Goal: Task Accomplishment & Management: Manage account settings

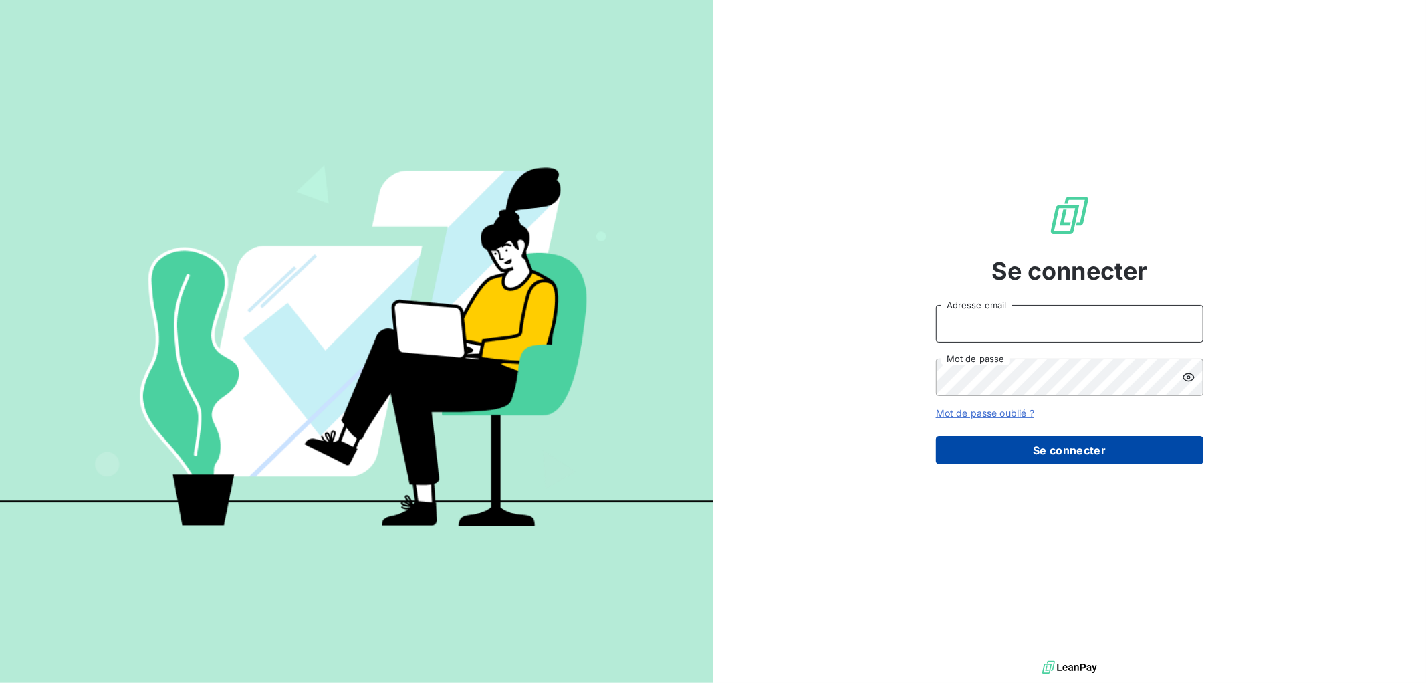
type input "[EMAIL_ADDRESS][DOMAIN_NAME]"
click at [1014, 446] on button "Se connecter" at bounding box center [1069, 450] width 267 height 28
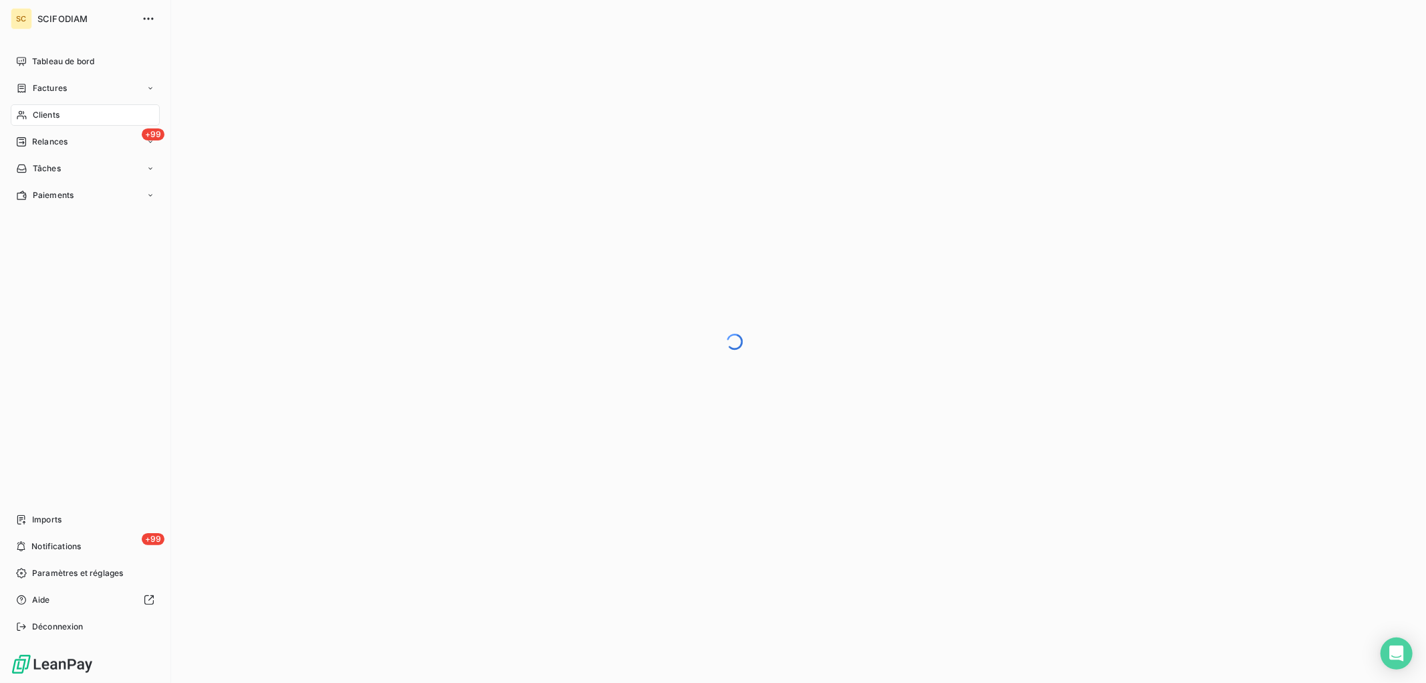
click at [41, 114] on span "Clients" at bounding box center [46, 115] width 27 height 12
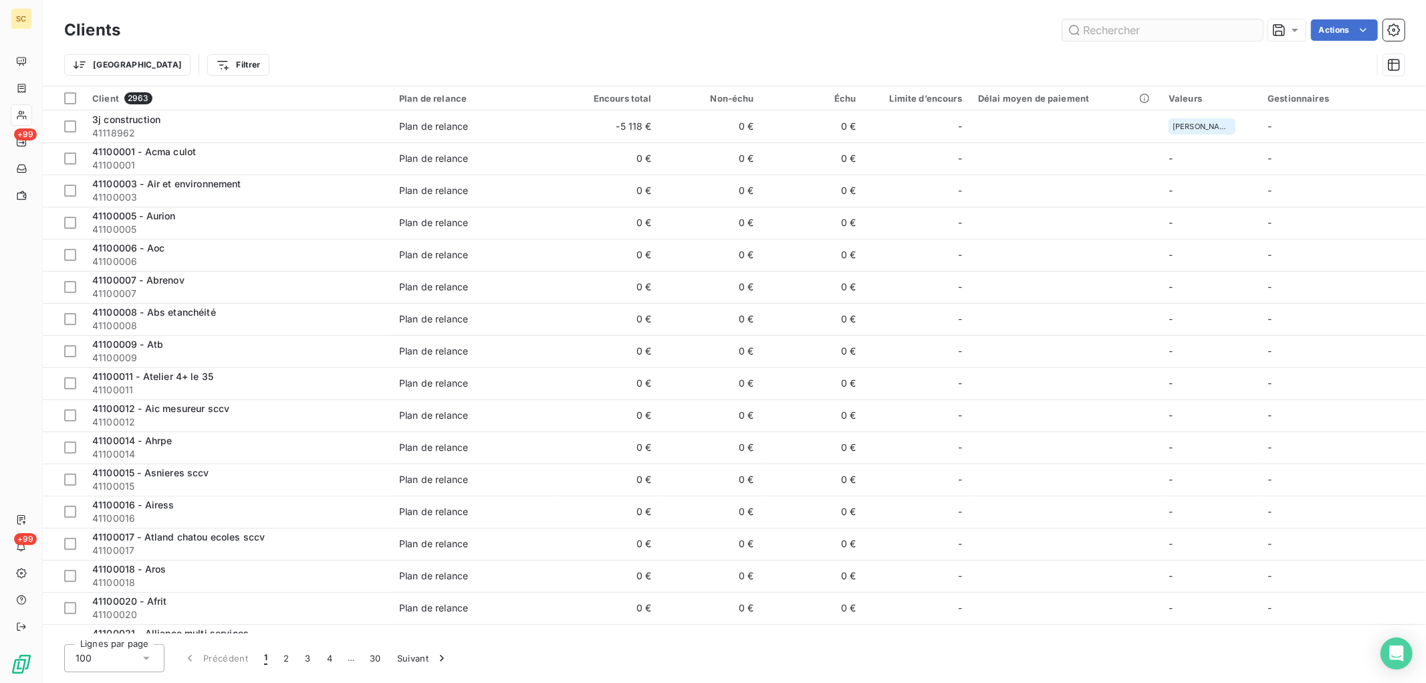
click at [1093, 27] on input "text" at bounding box center [1162, 29] width 201 height 21
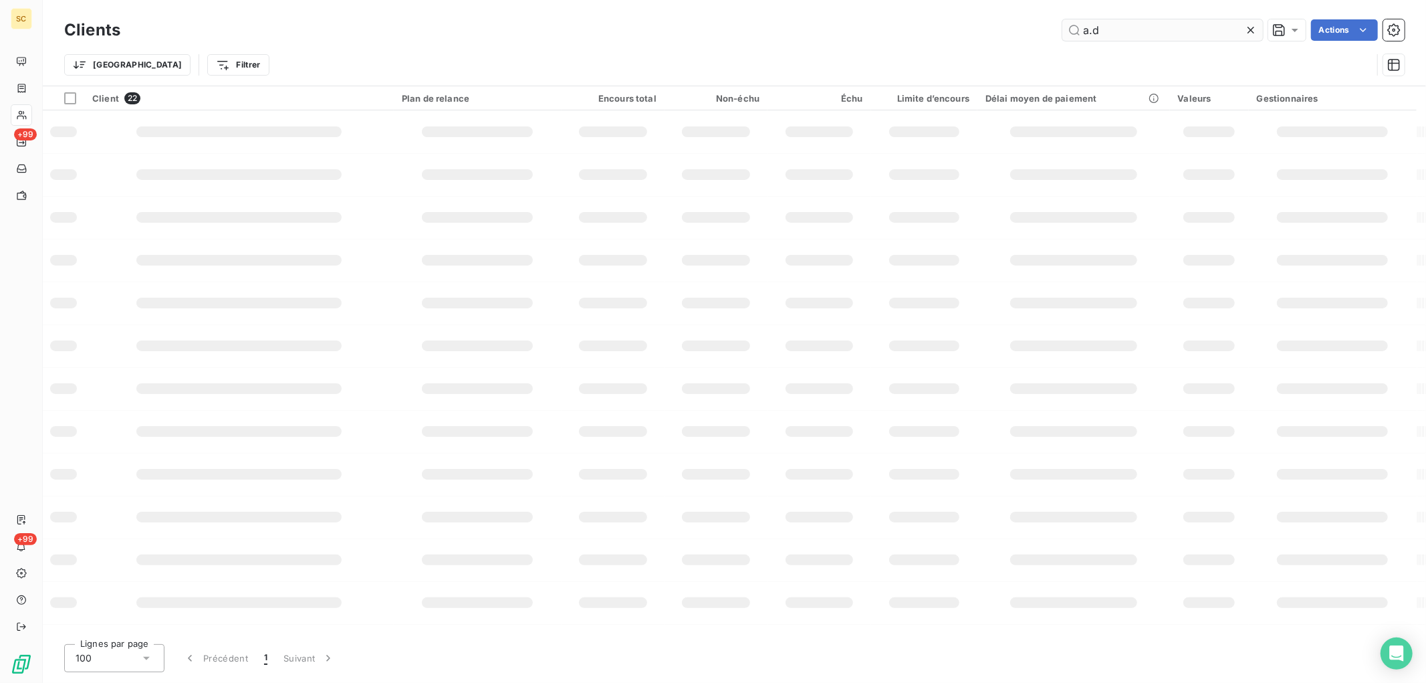
type input "a.d"
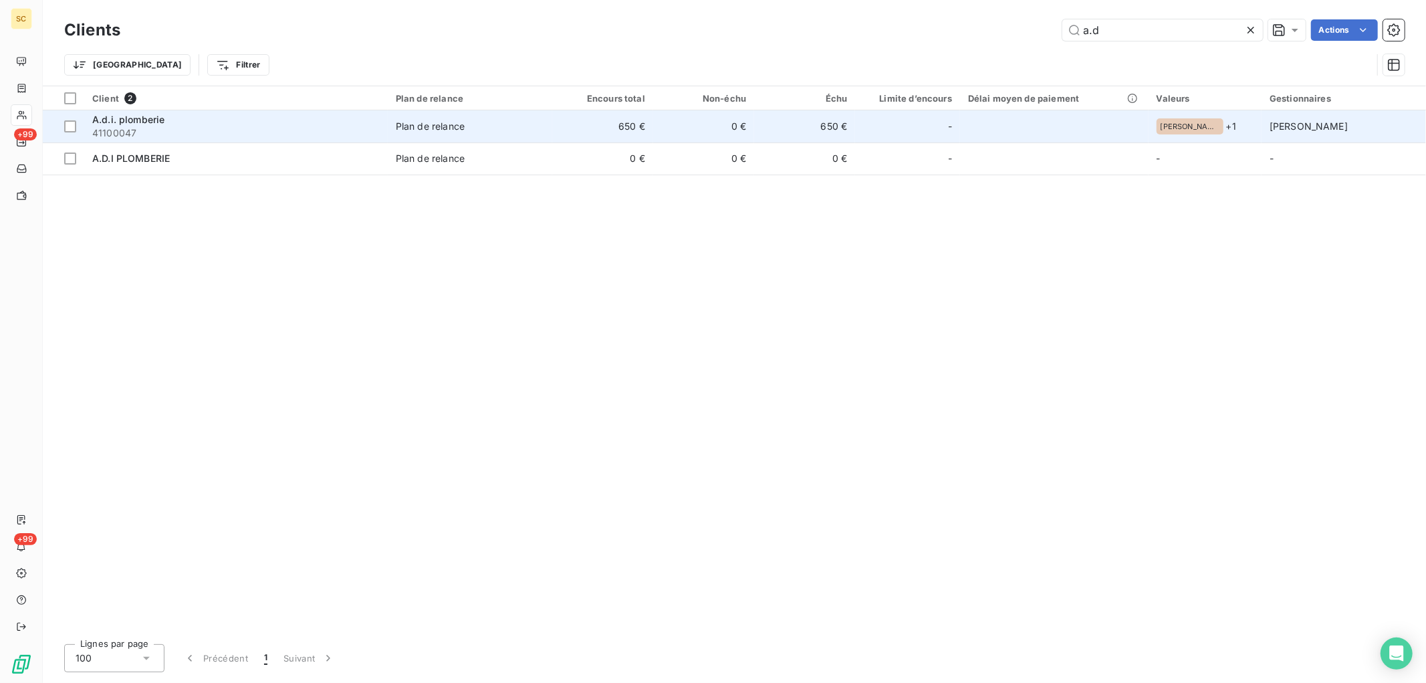
click at [513, 114] on td "Plan de relance" at bounding box center [470, 126] width 164 height 32
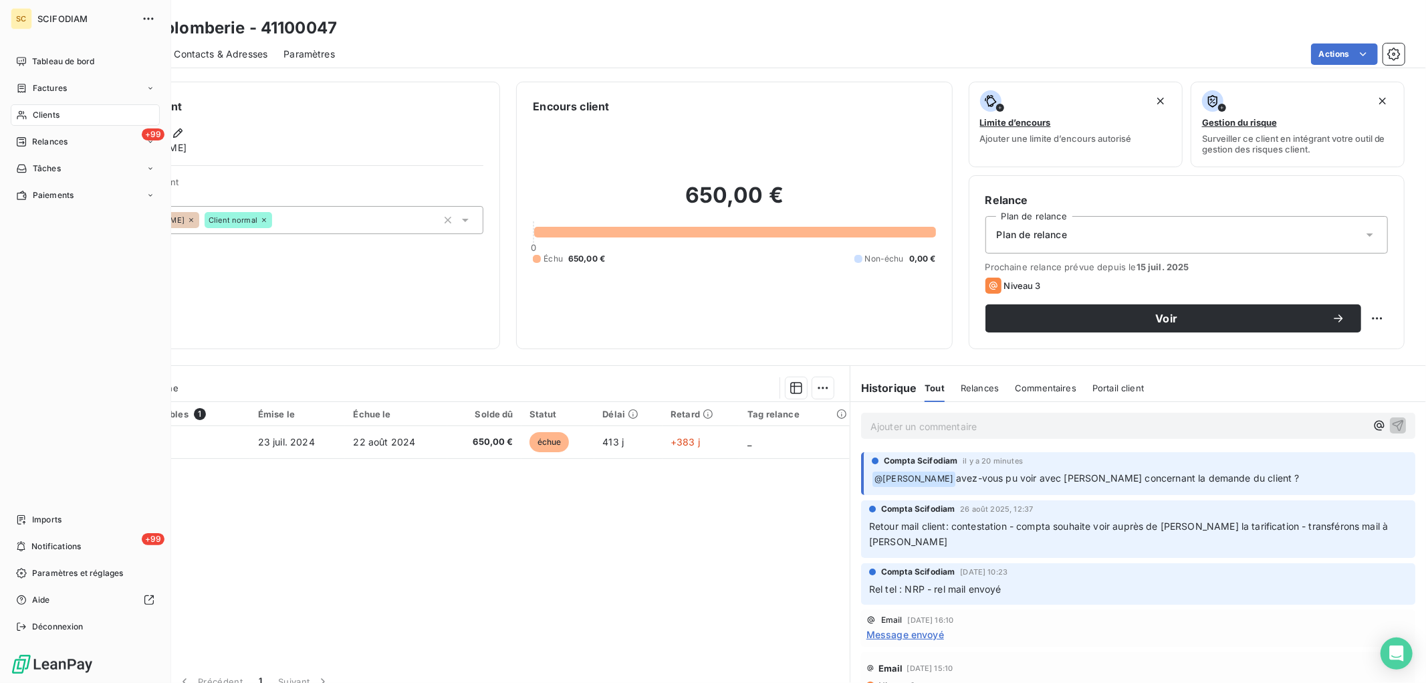
click at [54, 118] on span "Clients" at bounding box center [46, 115] width 27 height 12
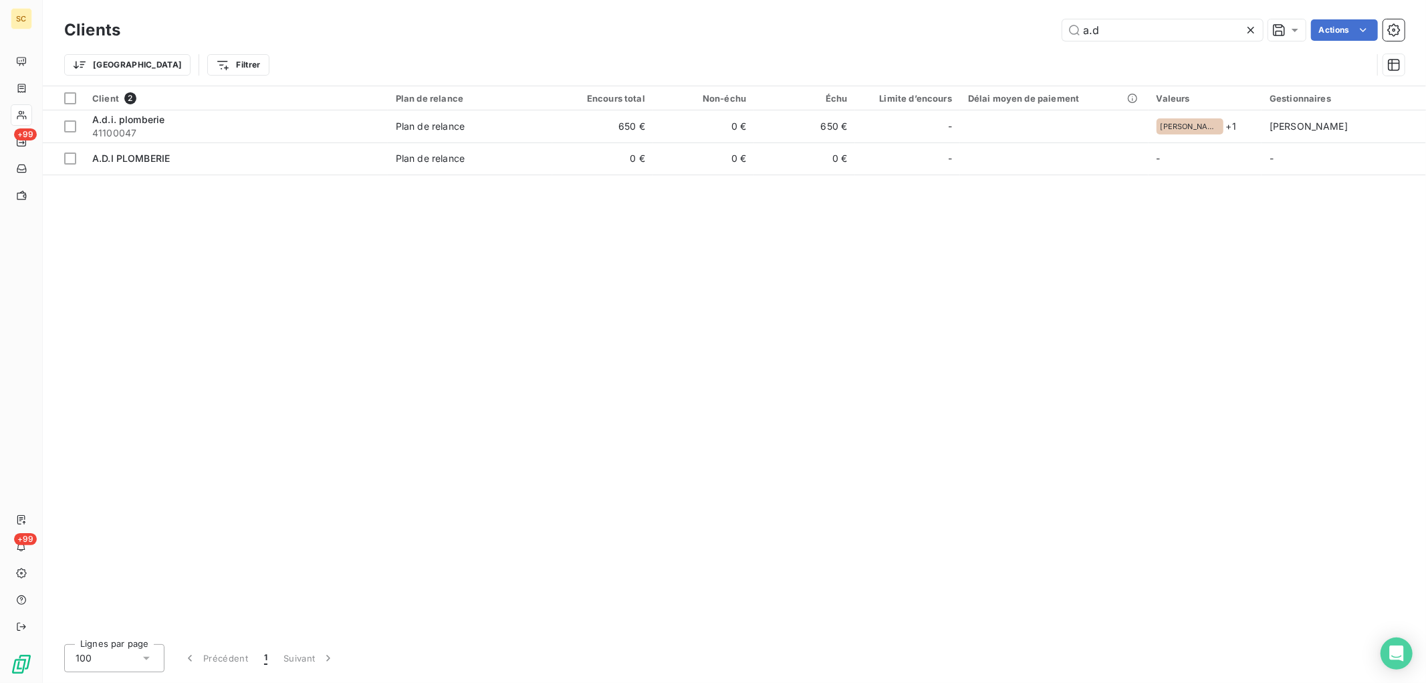
drag, startPoint x: 1152, startPoint y: 33, endPoint x: 889, endPoint y: 7, distance: 264.1
click at [898, 18] on div "Clients a.d Actions" at bounding box center [734, 30] width 1340 height 28
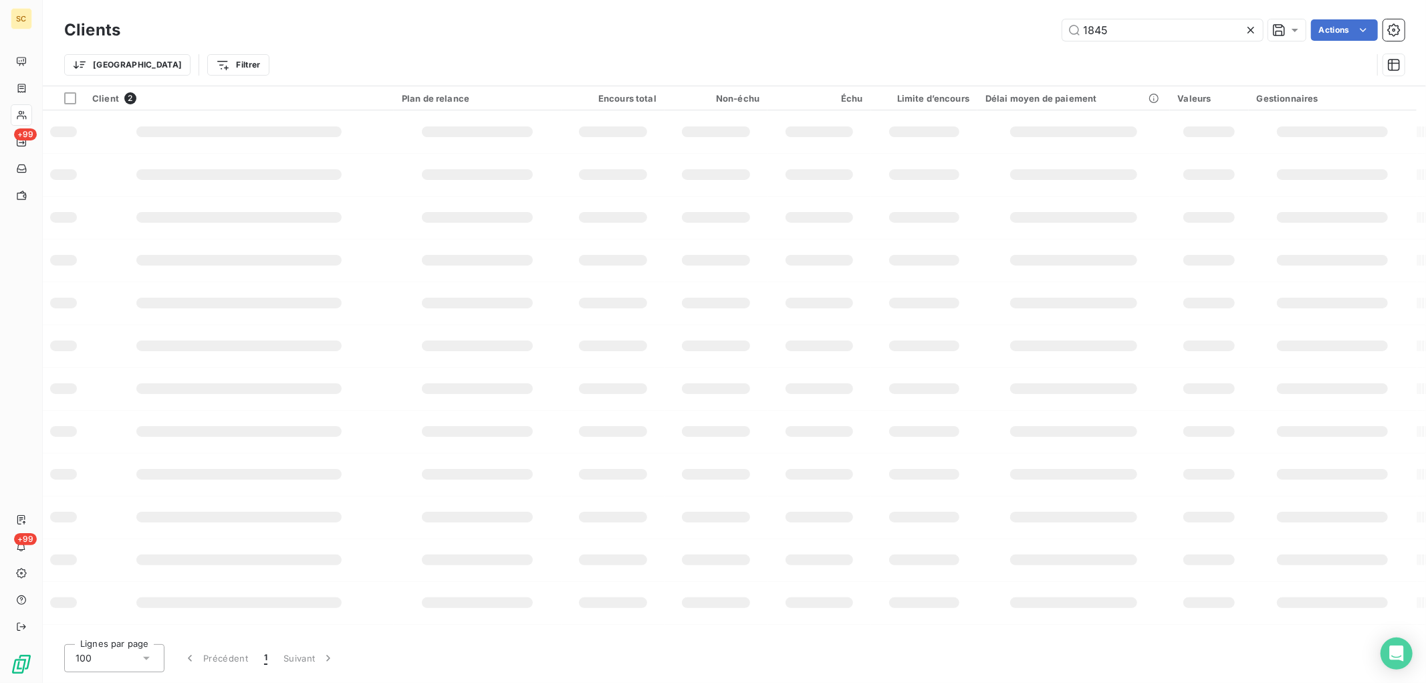
type input "1845"
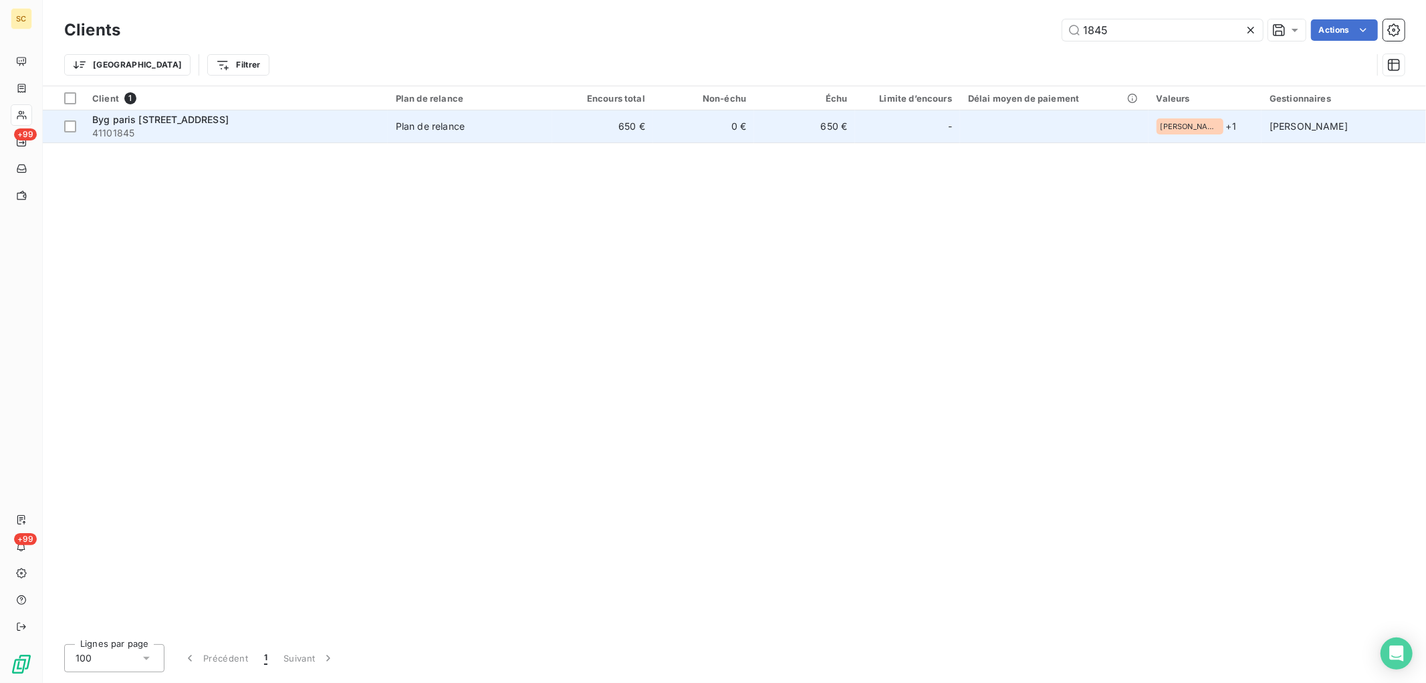
click at [633, 135] on td "650 €" at bounding box center [602, 126] width 101 height 32
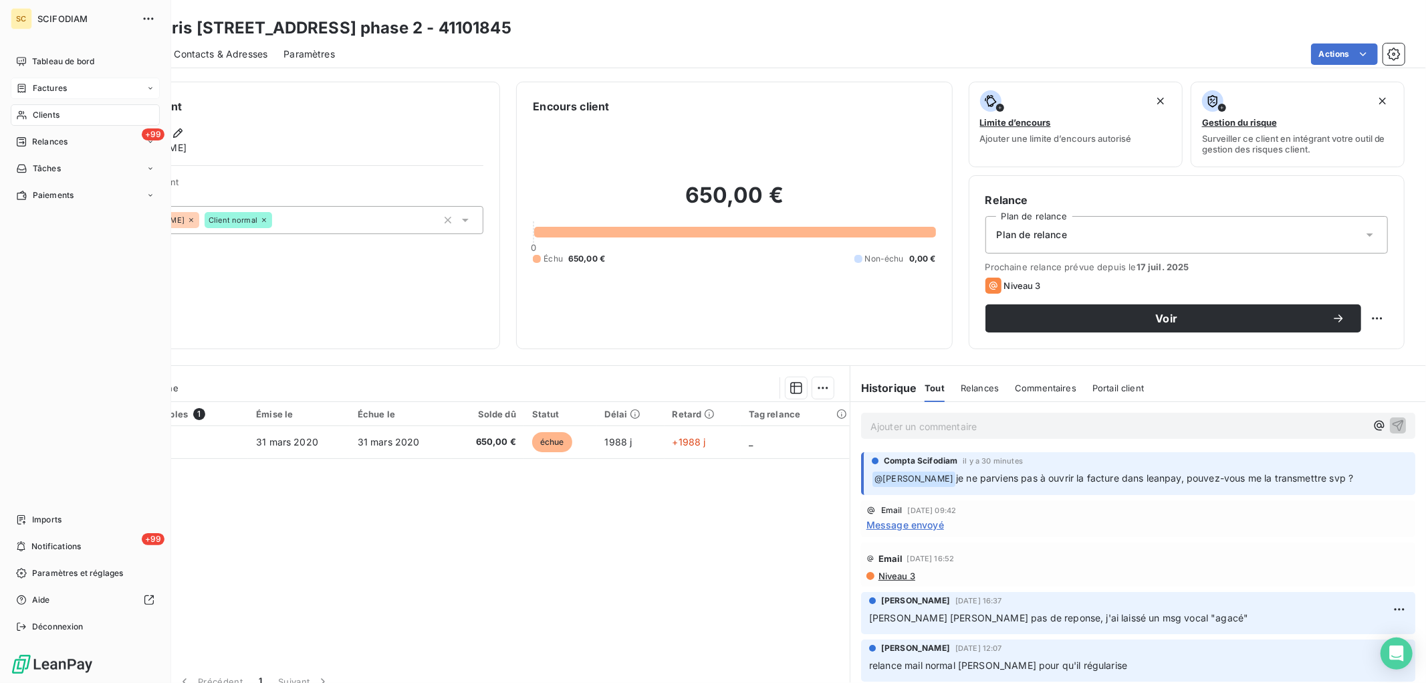
click at [35, 96] on div "Factures" at bounding box center [85, 88] width 149 height 21
click at [42, 118] on span "Factures" at bounding box center [49, 115] width 34 height 12
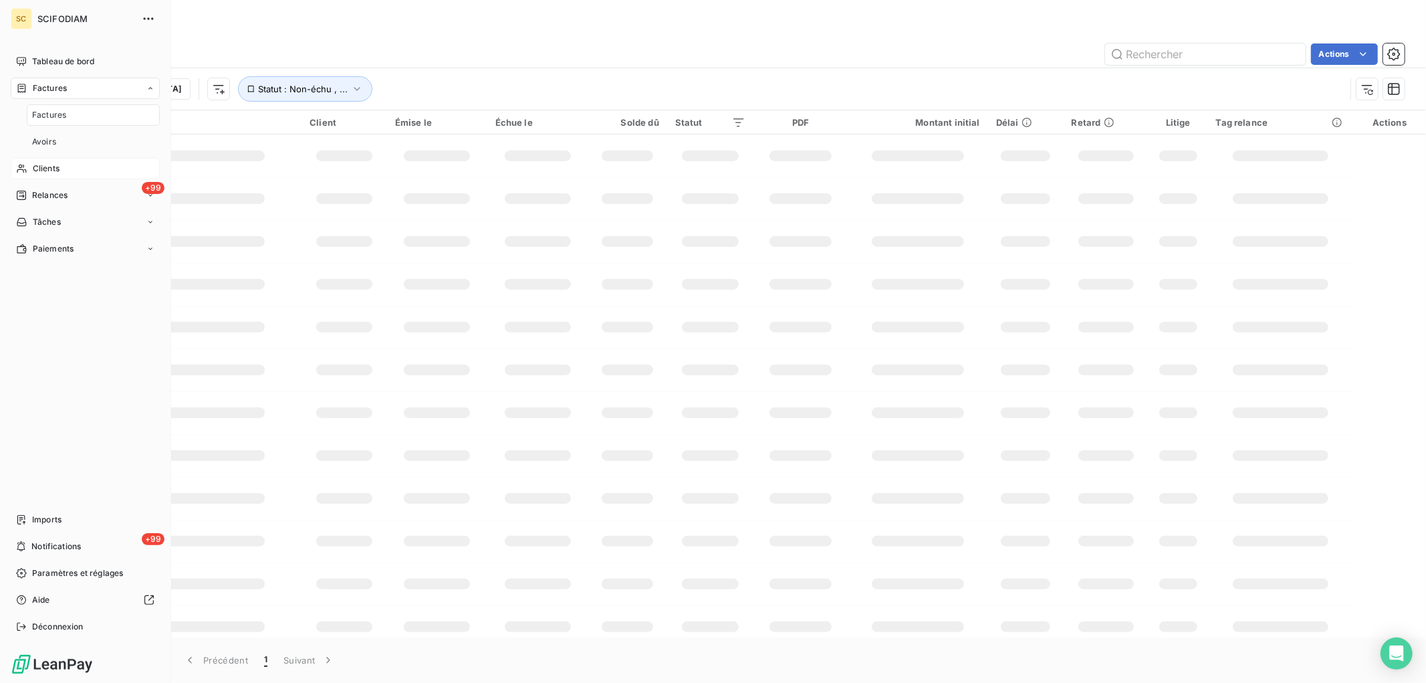
click at [47, 161] on div "Clients" at bounding box center [85, 168] width 149 height 21
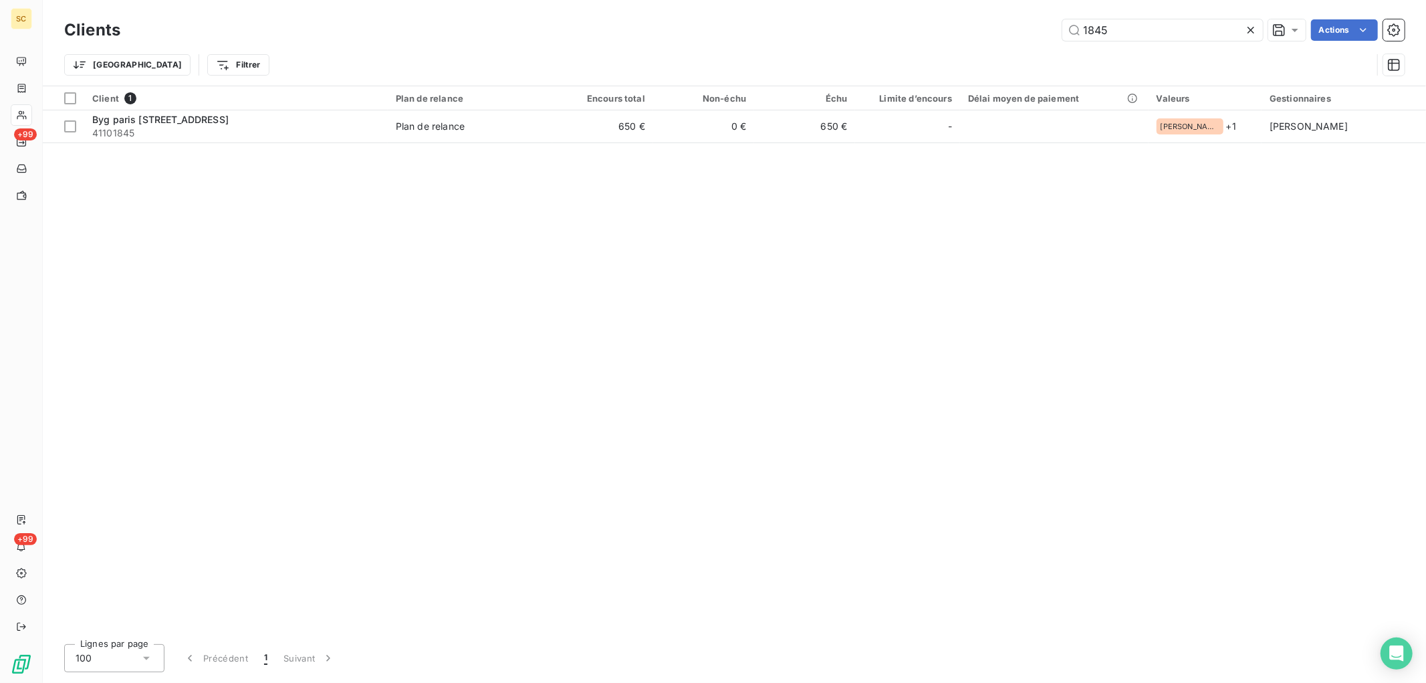
drag, startPoint x: 1146, startPoint y: 27, endPoint x: 953, endPoint y: 34, distance: 192.7
click at [953, 34] on div "1845 Actions" at bounding box center [770, 29] width 1268 height 21
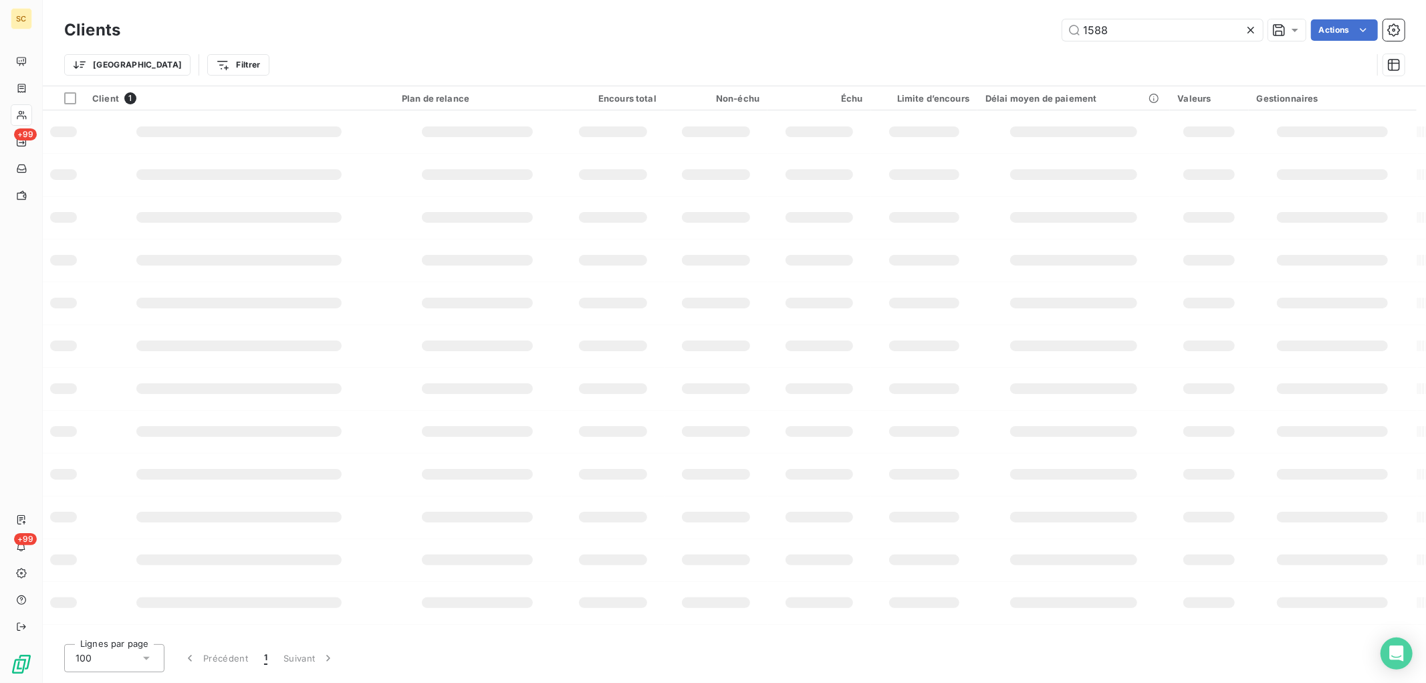
type input "1588"
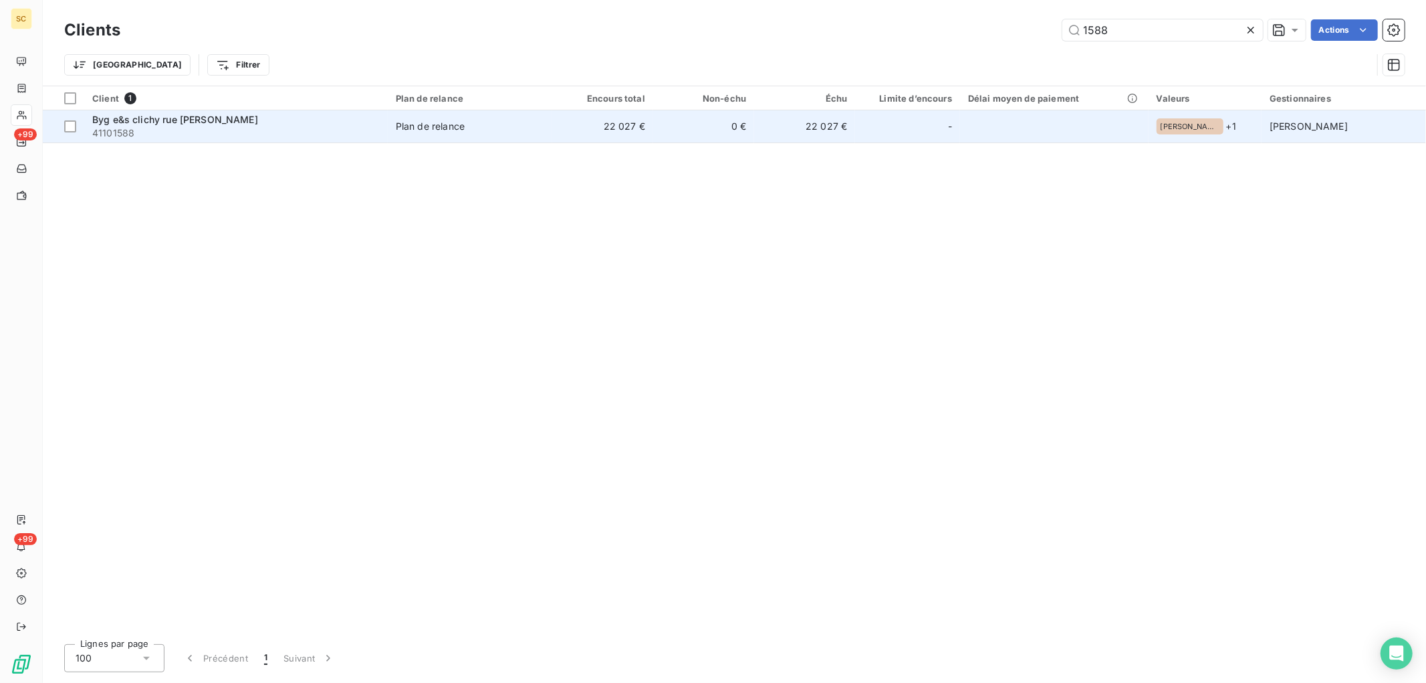
click at [596, 131] on td "22 027 €" at bounding box center [602, 126] width 101 height 32
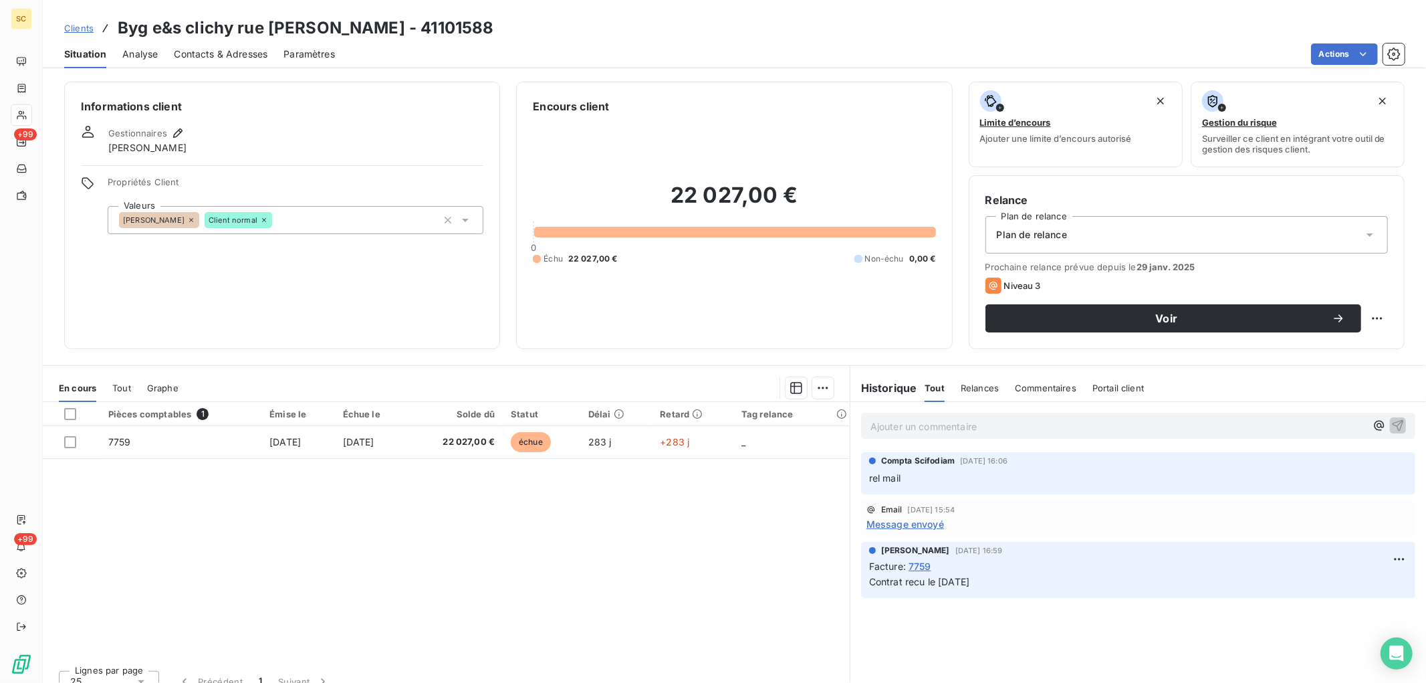
drag, startPoint x: 949, startPoint y: 424, endPoint x: 963, endPoint y: 431, distance: 15.3
click at [951, 425] on p "Ajouter un commentaire ﻿" at bounding box center [1117, 426] width 495 height 17
drag, startPoint x: 1225, startPoint y: 428, endPoint x: 1211, endPoint y: 420, distance: 16.2
click at [1225, 427] on p "aven" at bounding box center [1117, 425] width 495 height 15
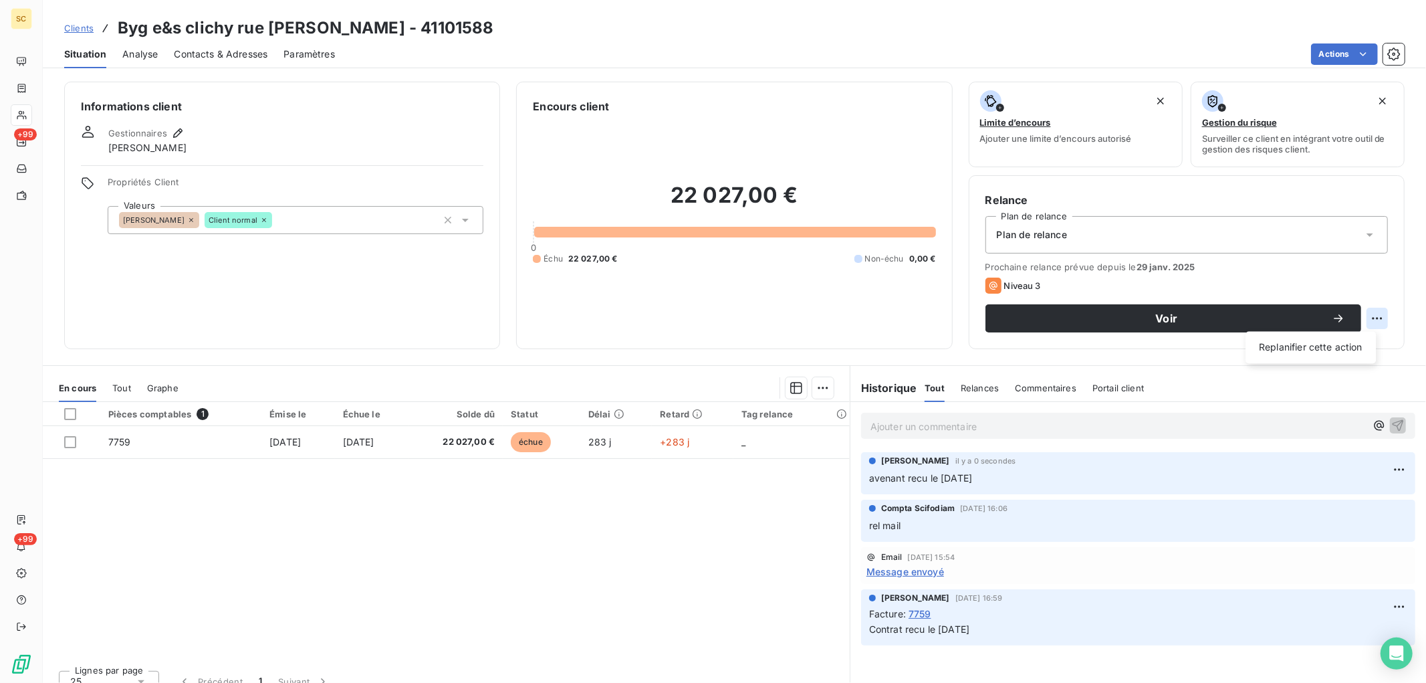
click at [1373, 318] on html "SC +99 +99 Clients Byg e&s clichy rue [PERSON_NAME] - 41101588 Situation Analys…" at bounding box center [713, 341] width 1426 height 683
click at [1341, 339] on div "Replanifier cette action" at bounding box center [1311, 347] width 120 height 21
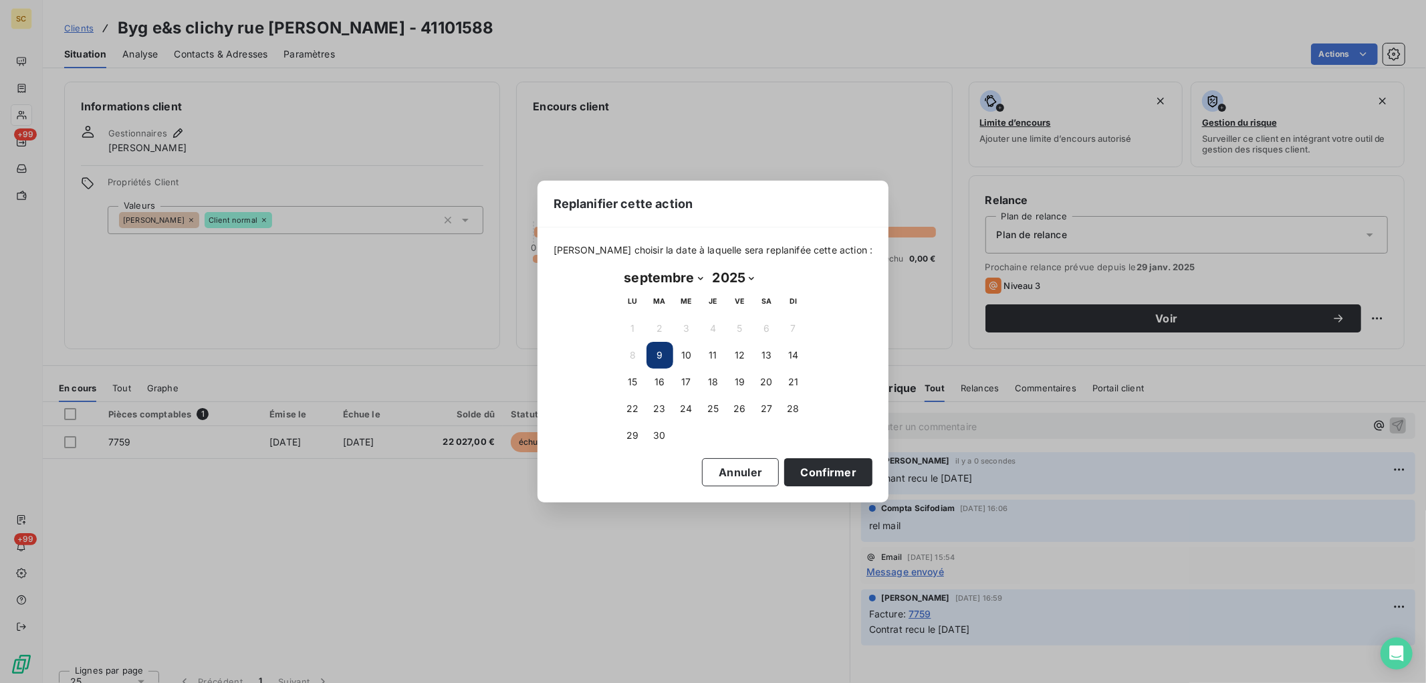
click at [692, 275] on select "janvier février mars avril mai juin juillet août septembre octobre novembre déc…" at bounding box center [664, 277] width 88 height 21
click at [620, 267] on select "janvier février mars avril mai juin juillet août septembre octobre novembre déc…" at bounding box center [664, 277] width 88 height 21
click at [731, 437] on button "31" at bounding box center [740, 435] width 27 height 27
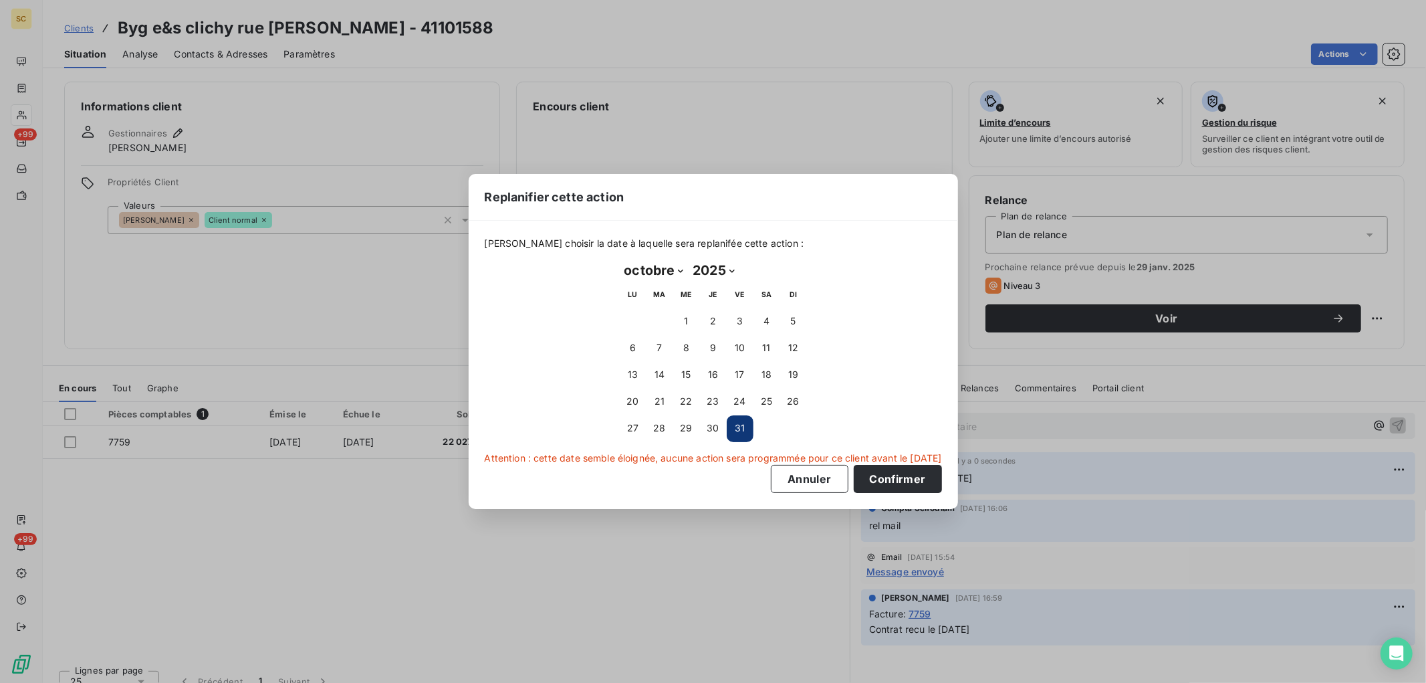
drag, startPoint x: 825, startPoint y: 473, endPoint x: 847, endPoint y: 538, distance: 69.1
click at [847, 538] on div "Replanifier cette action [PERSON_NAME] choisir la date à laquelle sera replanif…" at bounding box center [713, 341] width 1426 height 683
click at [669, 271] on select "janvier février mars avril mai juin juillet août septembre octobre novembre déc…" at bounding box center [654, 269] width 69 height 21
select select "10"
click at [620, 260] on select "janvier février mars avril mai juin juillet août septembre octobre novembre déc…" at bounding box center [654, 269] width 69 height 21
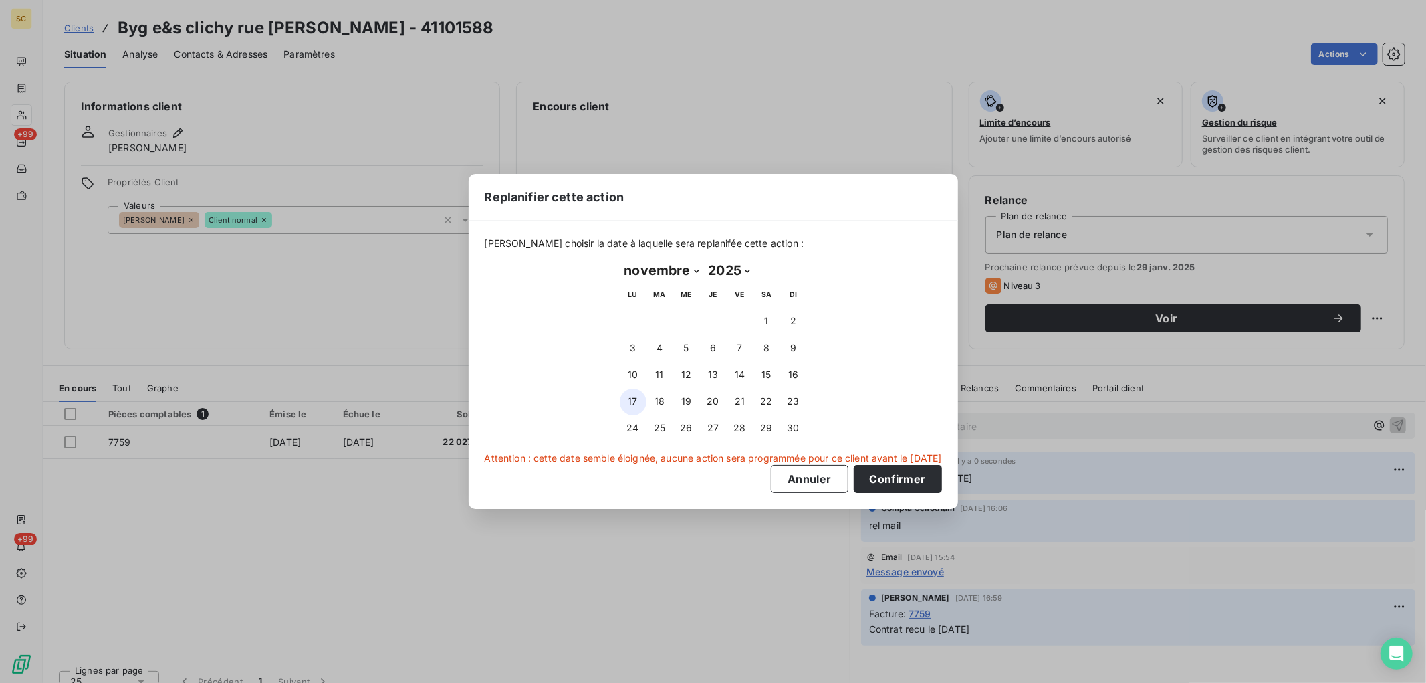
click at [633, 391] on button "17" at bounding box center [633, 401] width 27 height 27
click at [927, 476] on button "Confirmer" at bounding box center [898, 479] width 88 height 28
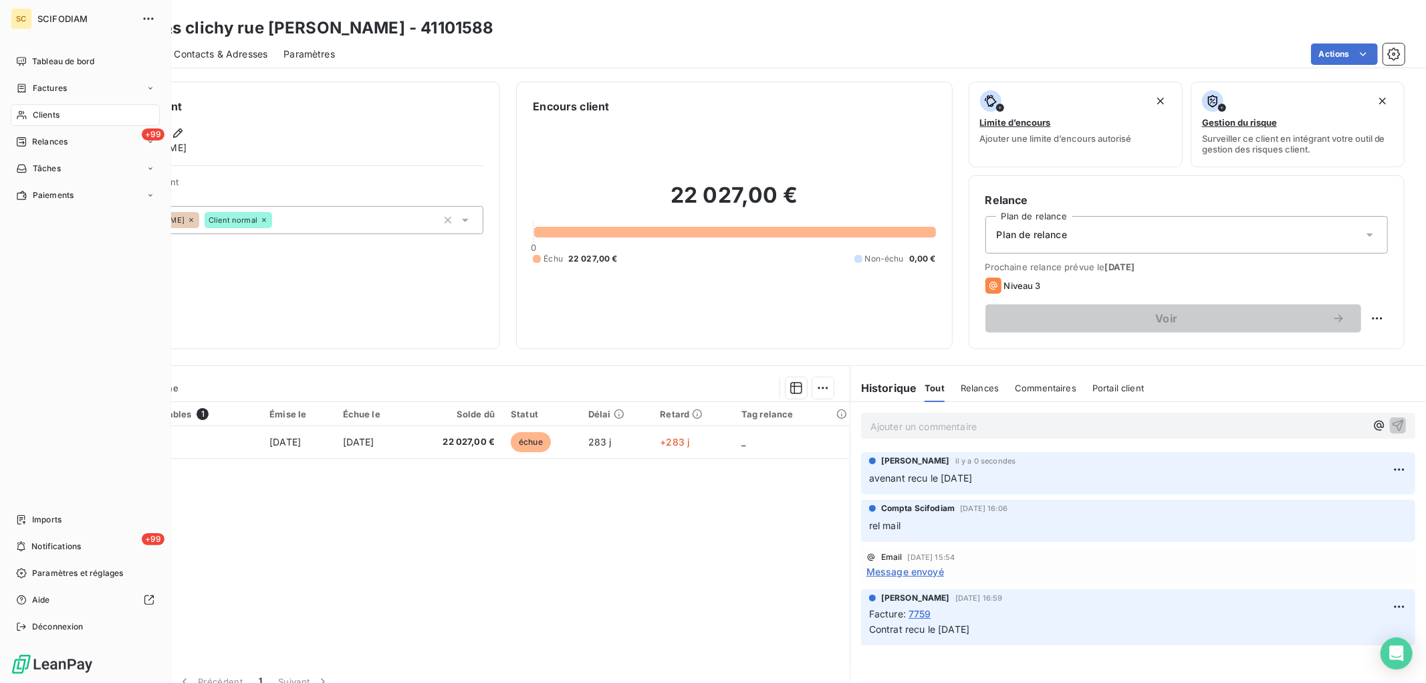
click at [57, 109] on span "Clients" at bounding box center [46, 115] width 27 height 12
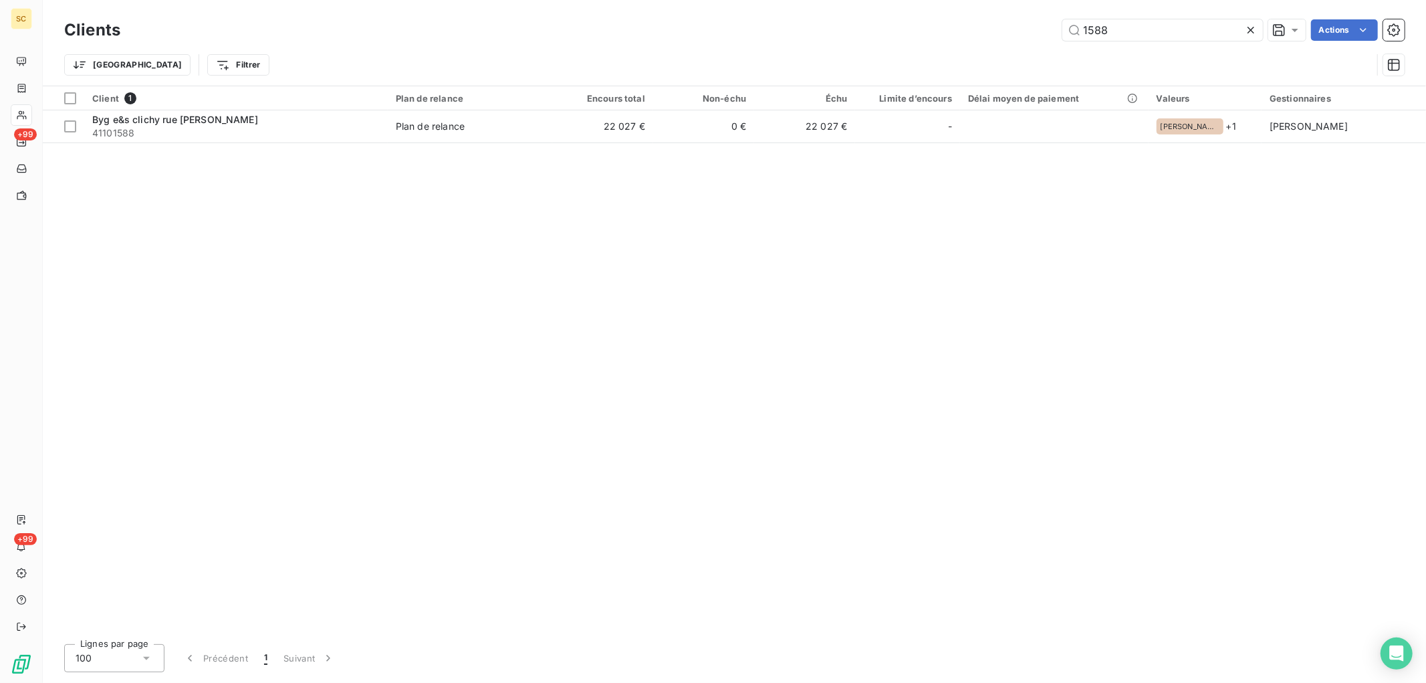
drag, startPoint x: 1157, startPoint y: 25, endPoint x: 710, endPoint y: 25, distance: 447.2
click at [713, 25] on div "1588 Actions" at bounding box center [770, 29] width 1268 height 21
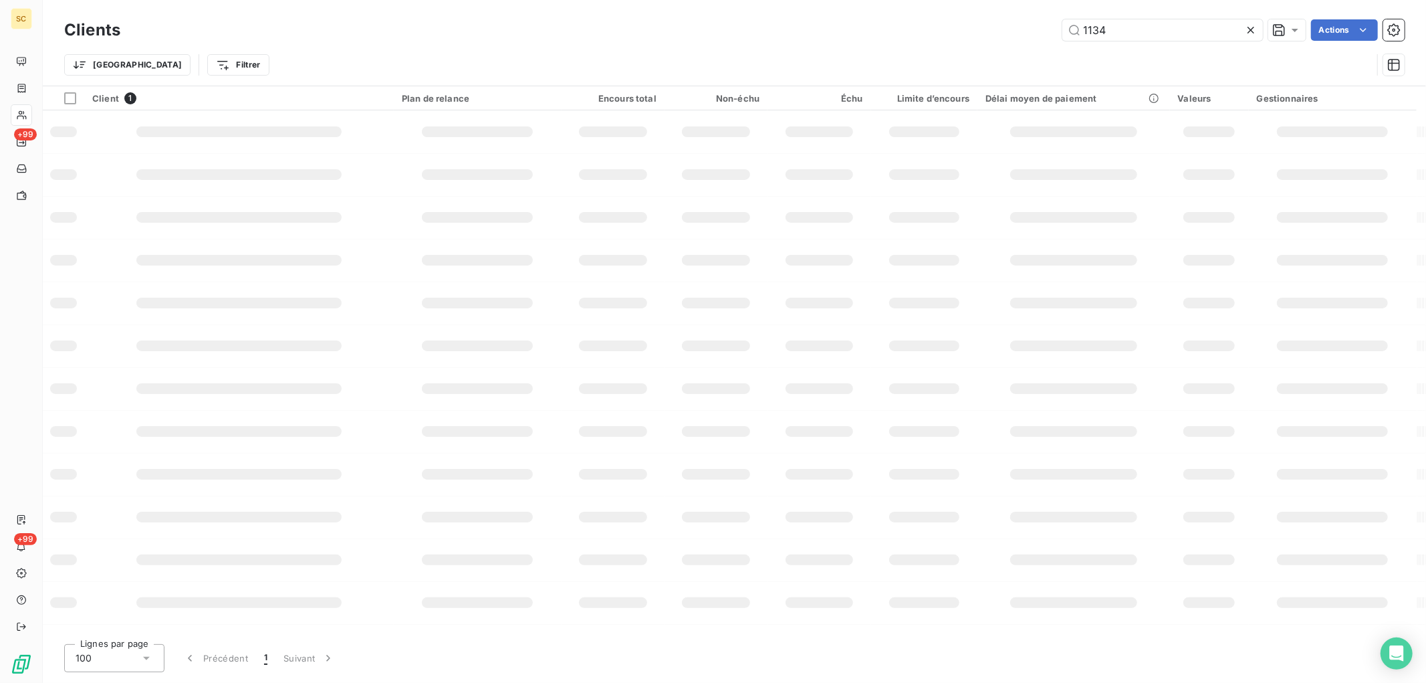
type input "1134"
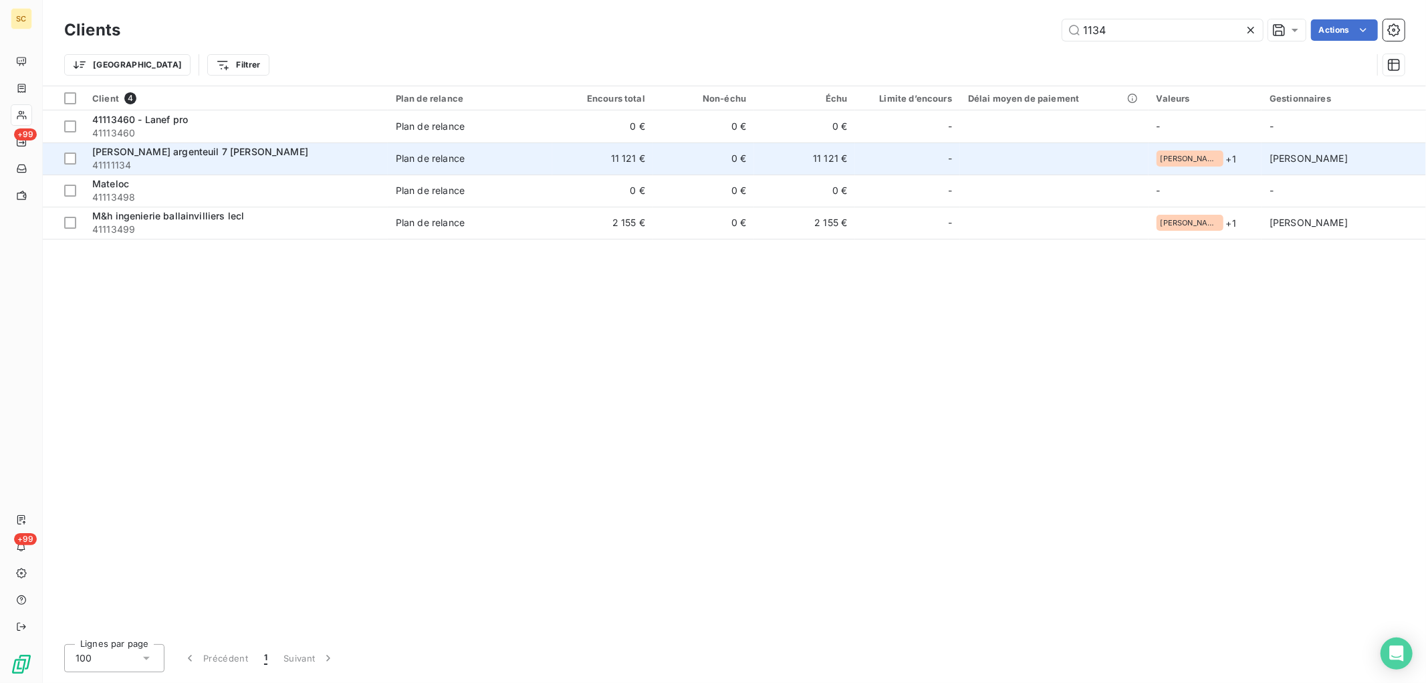
click at [528, 148] on td "Plan de relance" at bounding box center [470, 158] width 164 height 32
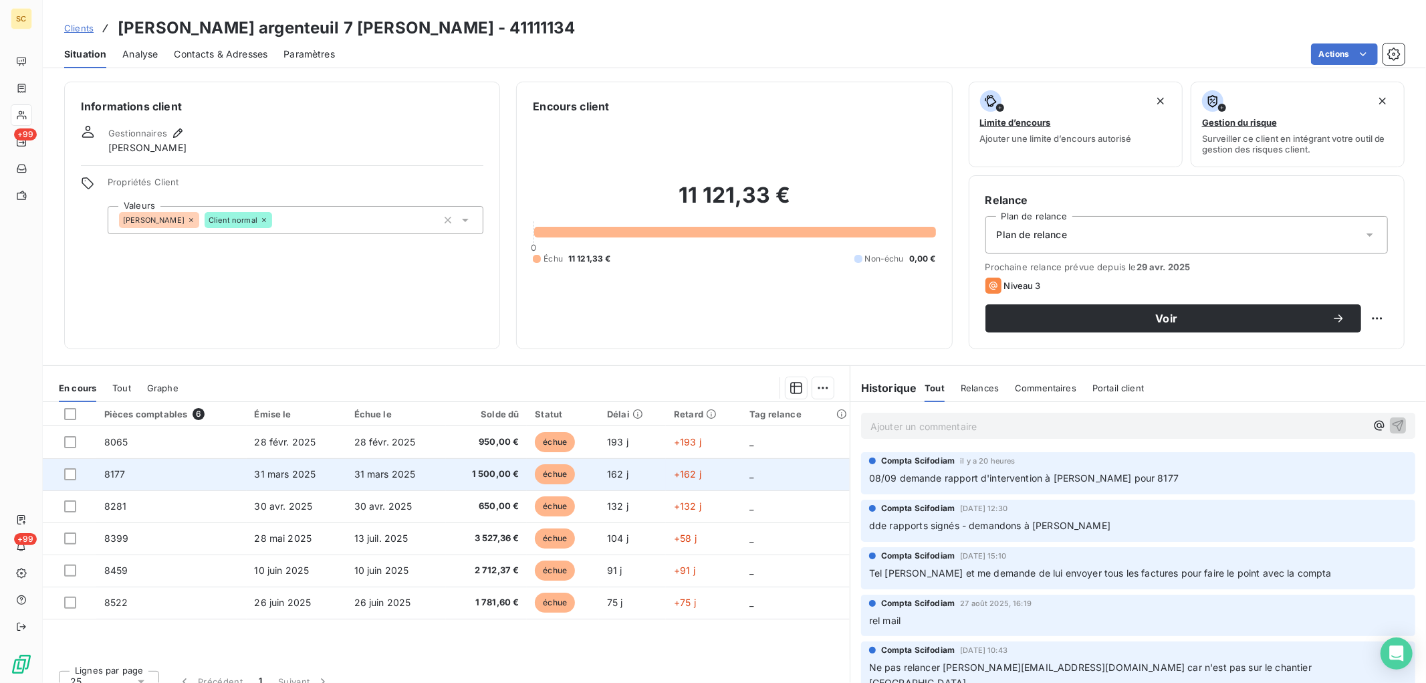
click at [368, 482] on td "31 mars 2025" at bounding box center [396, 474] width 100 height 32
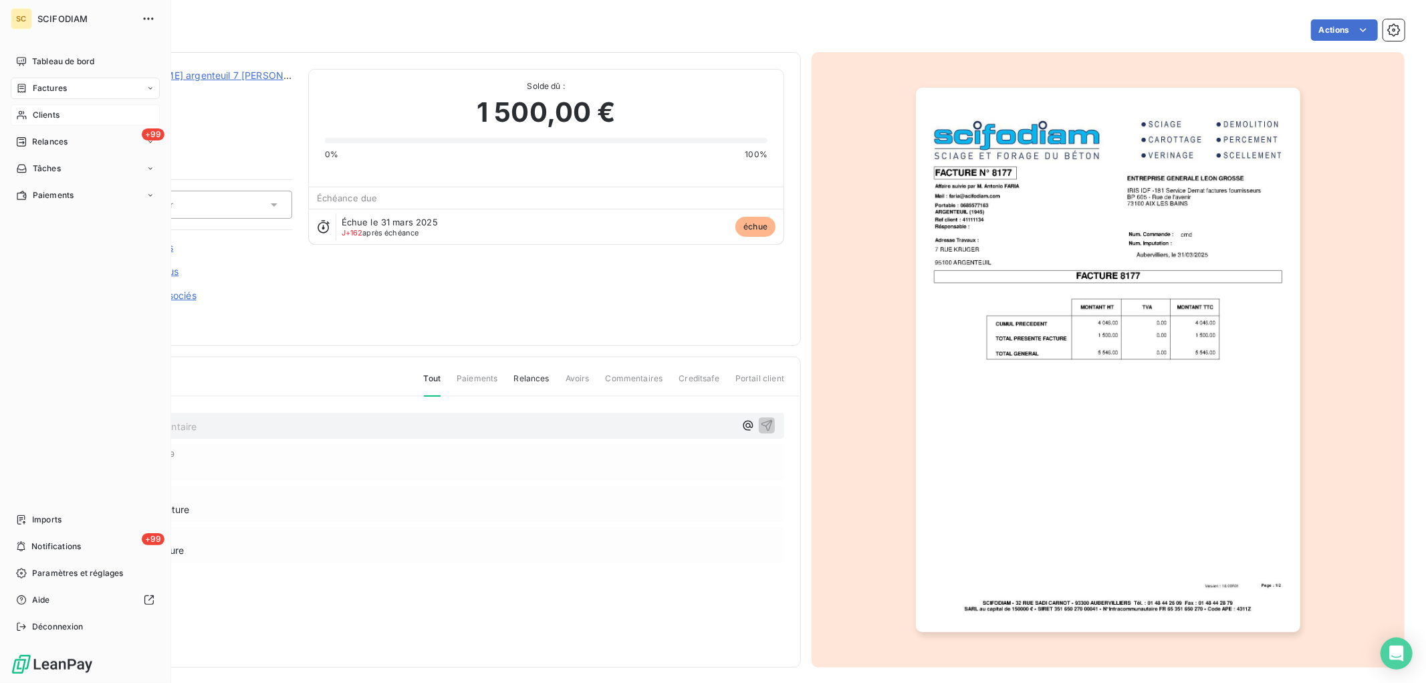
click at [59, 112] on span "Clients" at bounding box center [46, 115] width 27 height 12
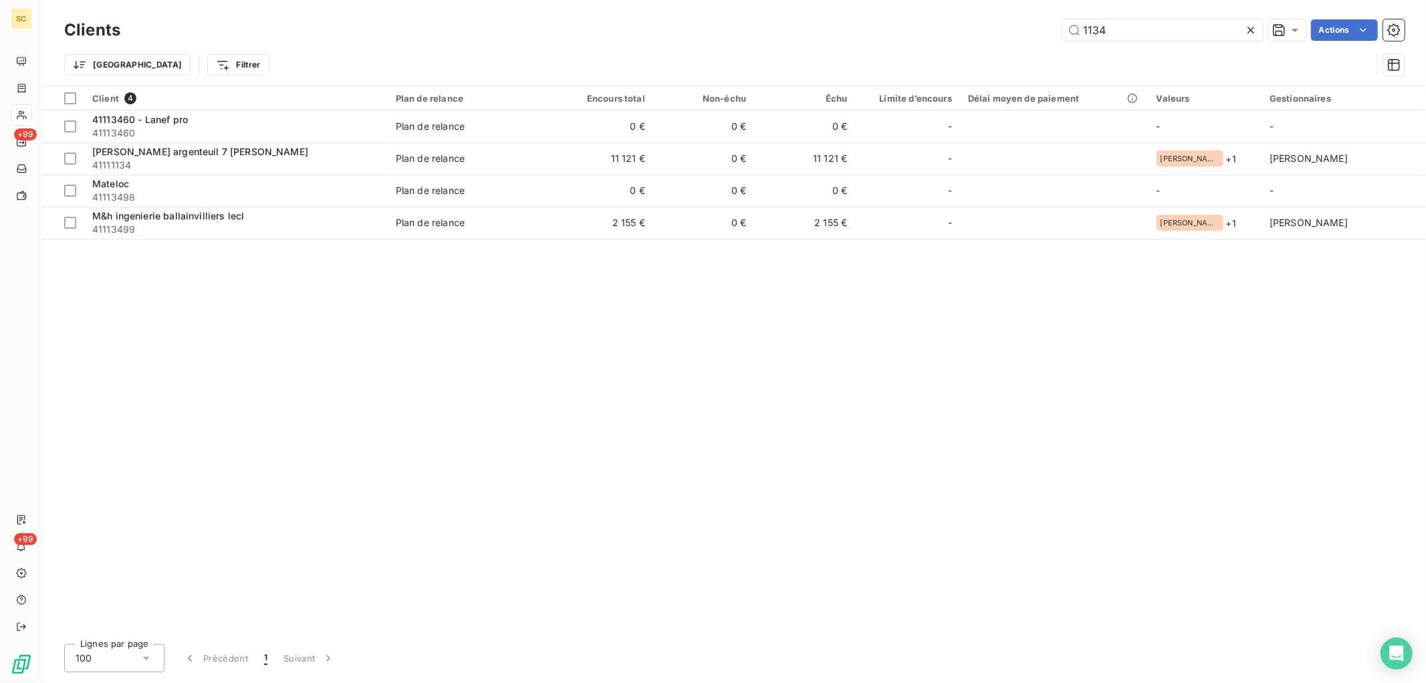
drag, startPoint x: 881, startPoint y: 35, endPoint x: 877, endPoint y: 7, distance: 28.4
click at [880, 35] on div "1134 Actions" at bounding box center [770, 29] width 1268 height 21
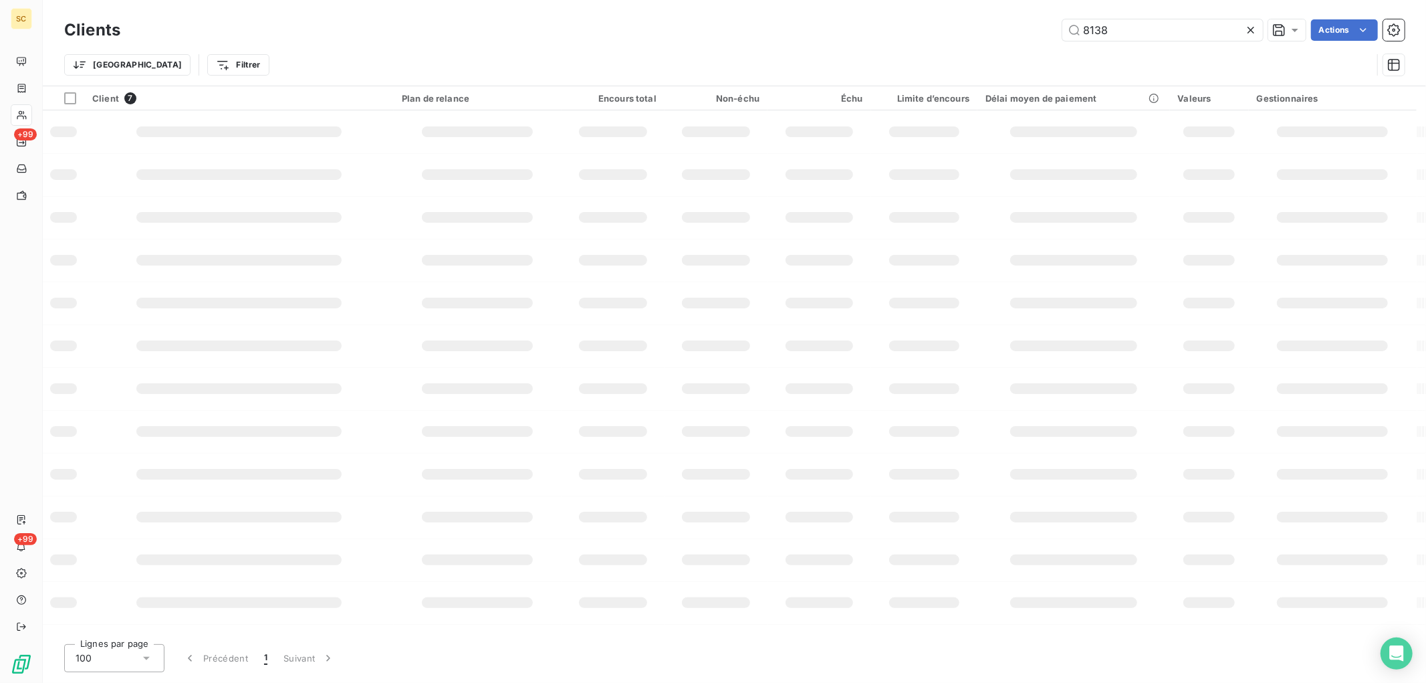
type input "8138"
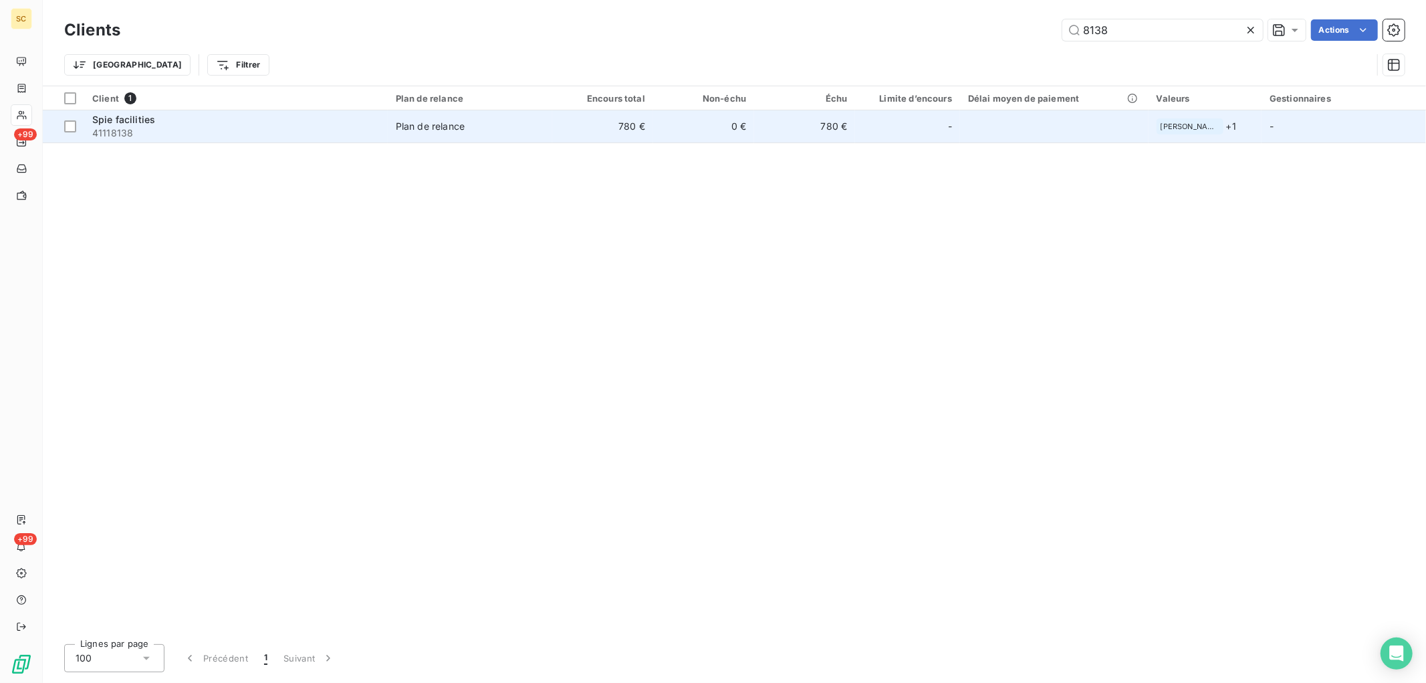
click at [727, 126] on td "0 €" at bounding box center [703, 126] width 101 height 32
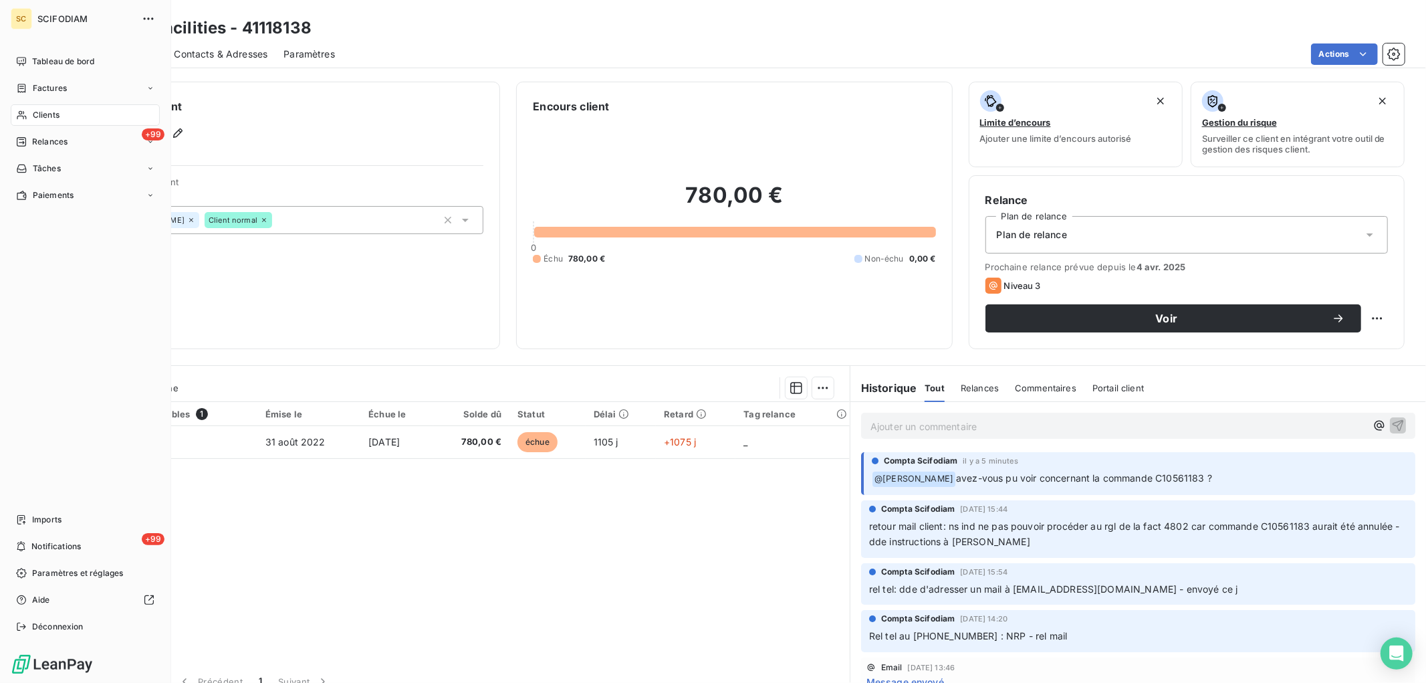
drag, startPoint x: 25, startPoint y: 114, endPoint x: 70, endPoint y: 124, distance: 46.1
click at [27, 114] on icon at bounding box center [21, 115] width 11 height 11
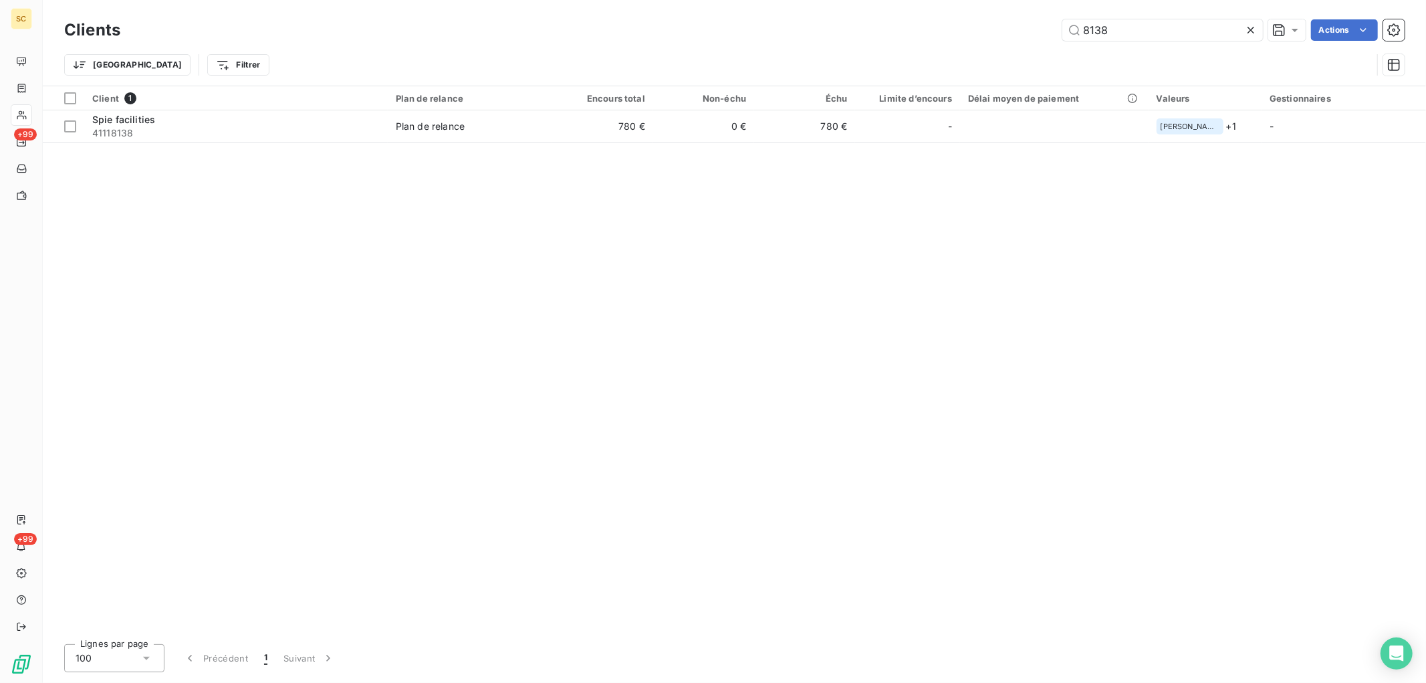
drag, startPoint x: 929, startPoint y: 28, endPoint x: 868, endPoint y: 9, distance: 64.3
click at [878, 30] on div "8138 Actions" at bounding box center [770, 29] width 1268 height 21
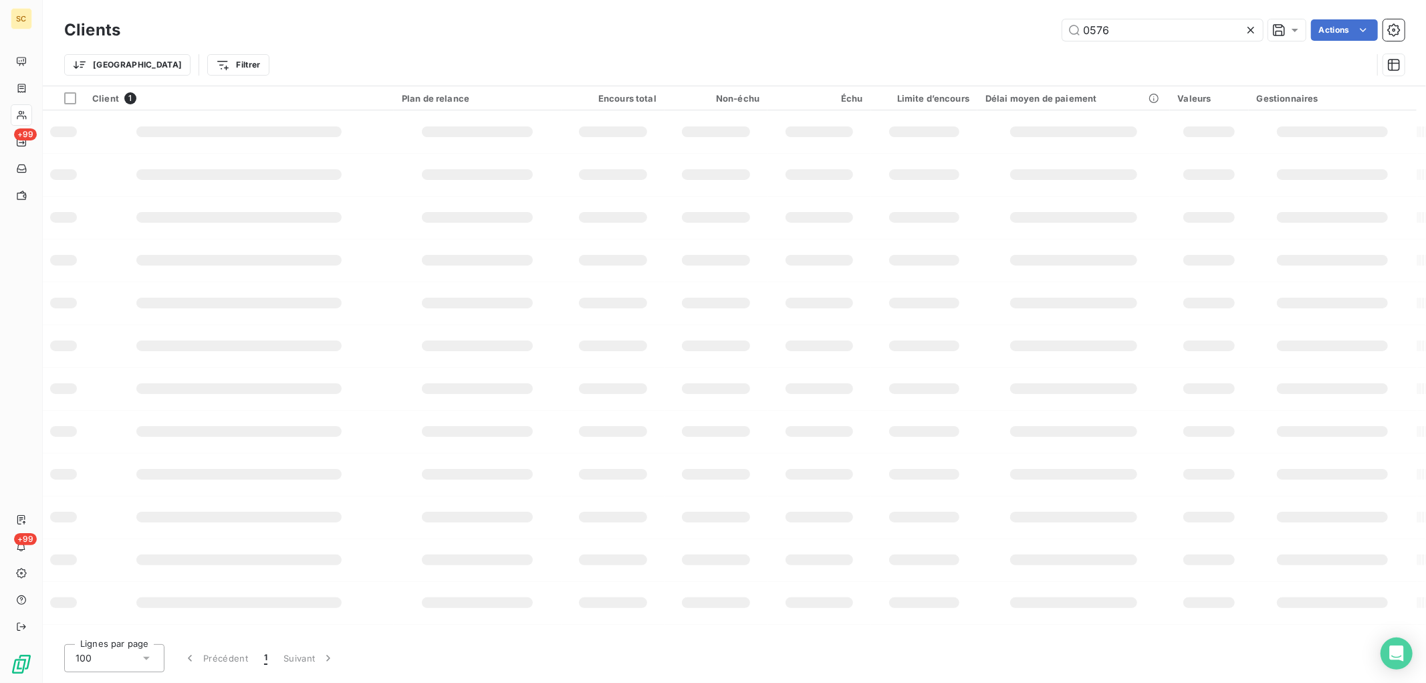
type input "0576"
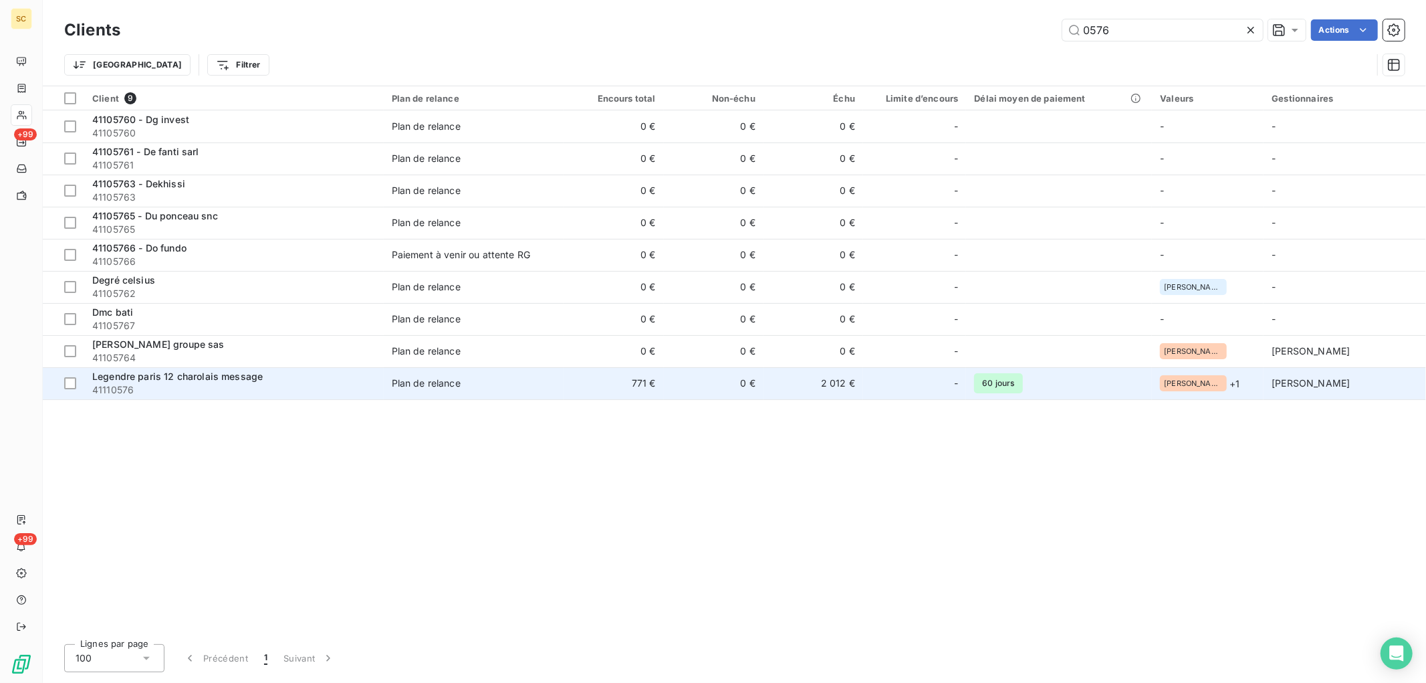
click at [515, 386] on span "Plan de relance" at bounding box center [474, 382] width 164 height 13
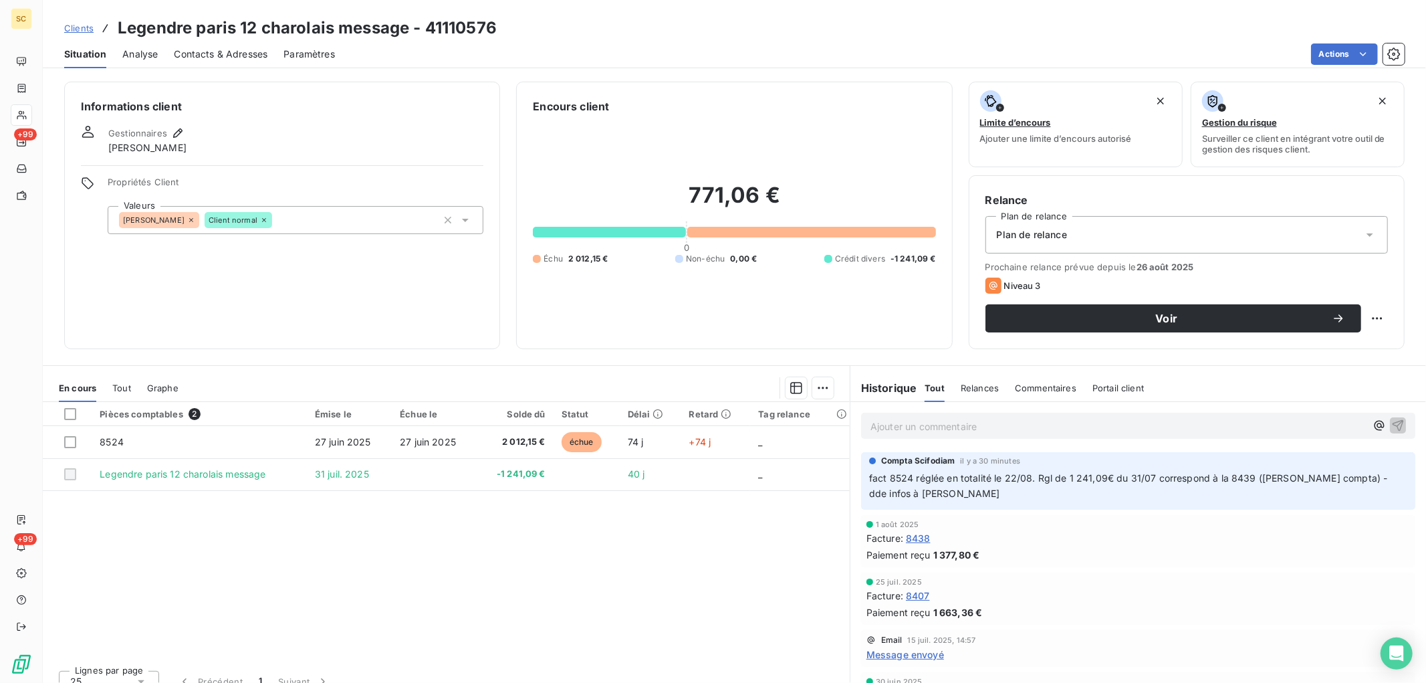
click at [905, 424] on p "Ajouter un commentaire ﻿" at bounding box center [1117, 426] width 495 height 17
click at [1255, 488] on span "Compta Scifodiam" at bounding box center [1243, 486] width 82 height 11
